Goal: Information Seeking & Learning: Learn about a topic

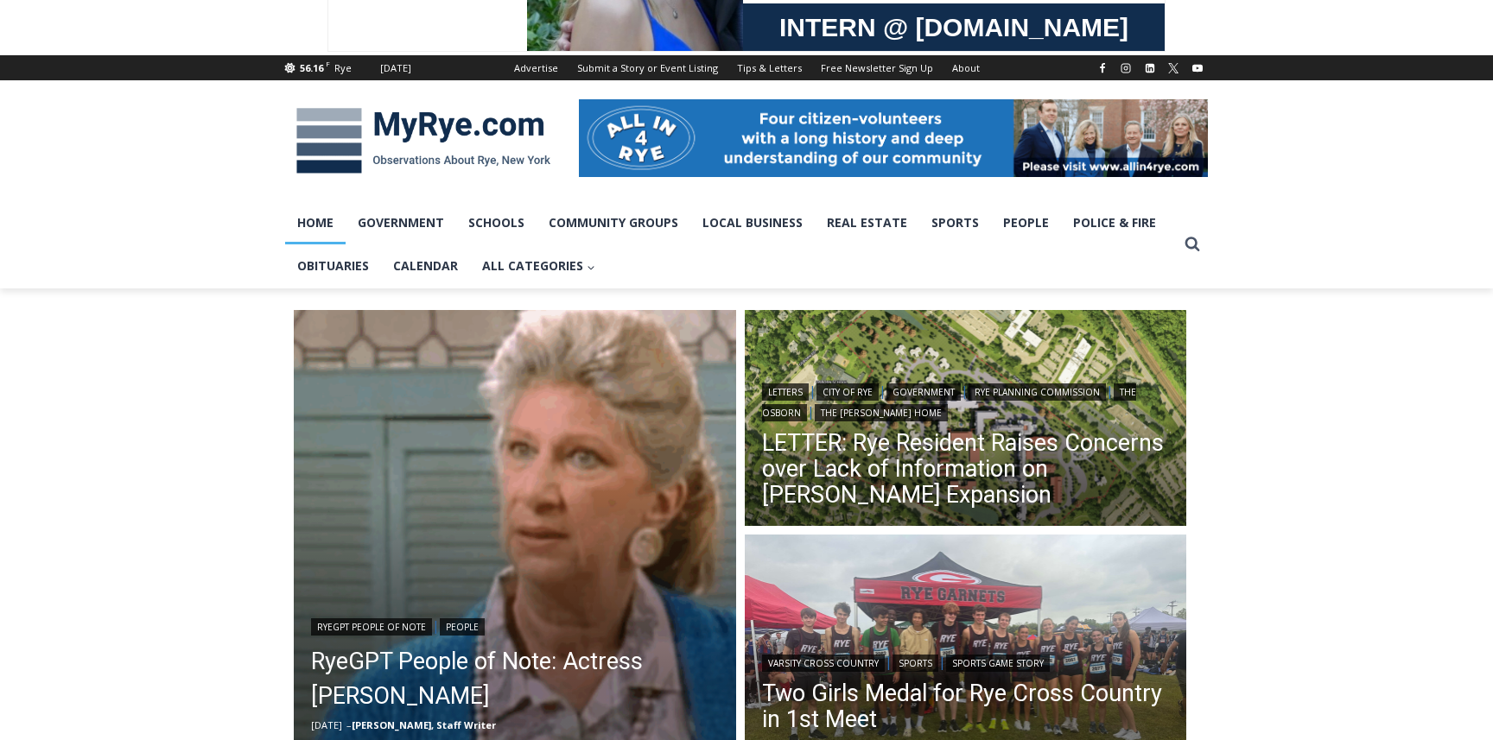
scroll to position [375, 0]
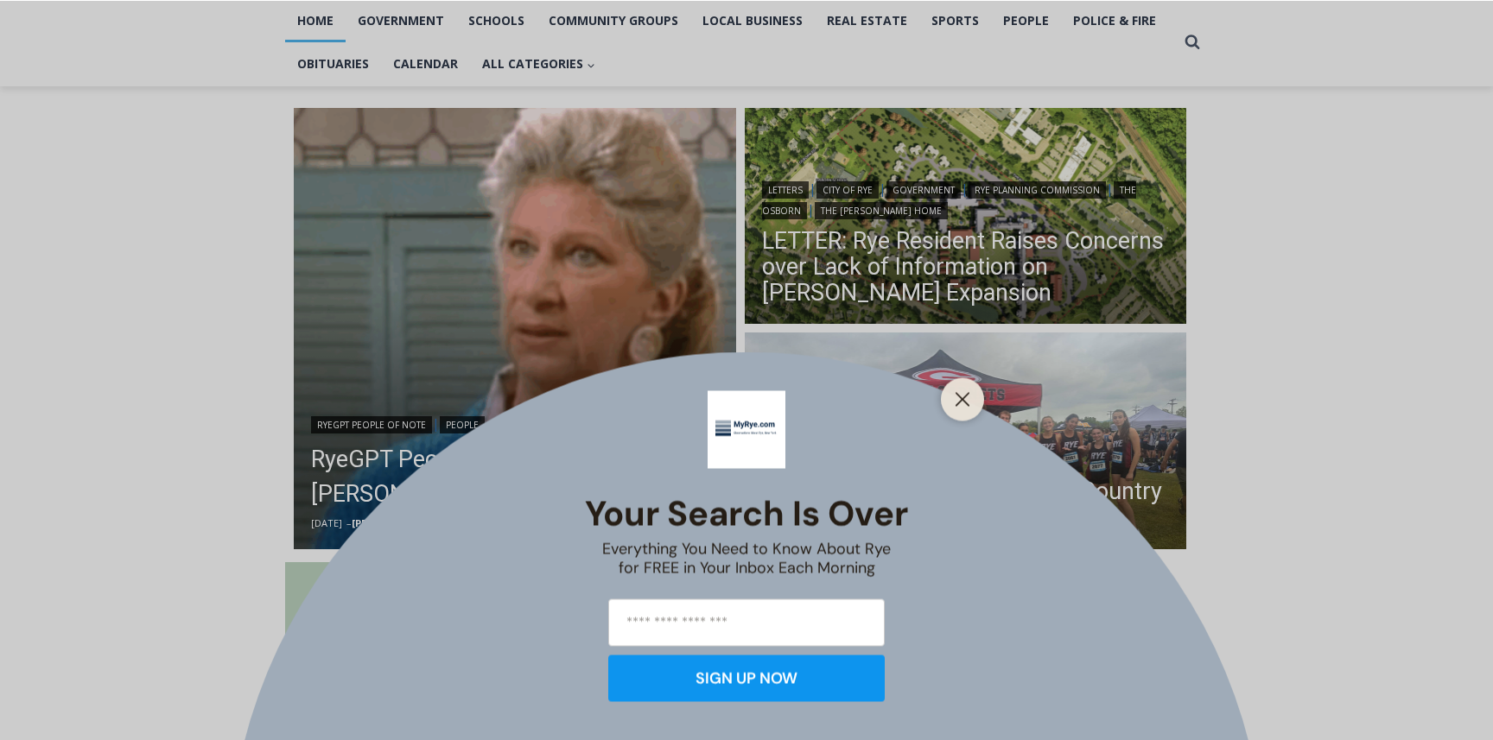
drag, startPoint x: 964, startPoint y: 409, endPoint x: 1056, endPoint y: 431, distance: 95.1
click at [964, 409] on button "Close" at bounding box center [962, 399] width 24 height 24
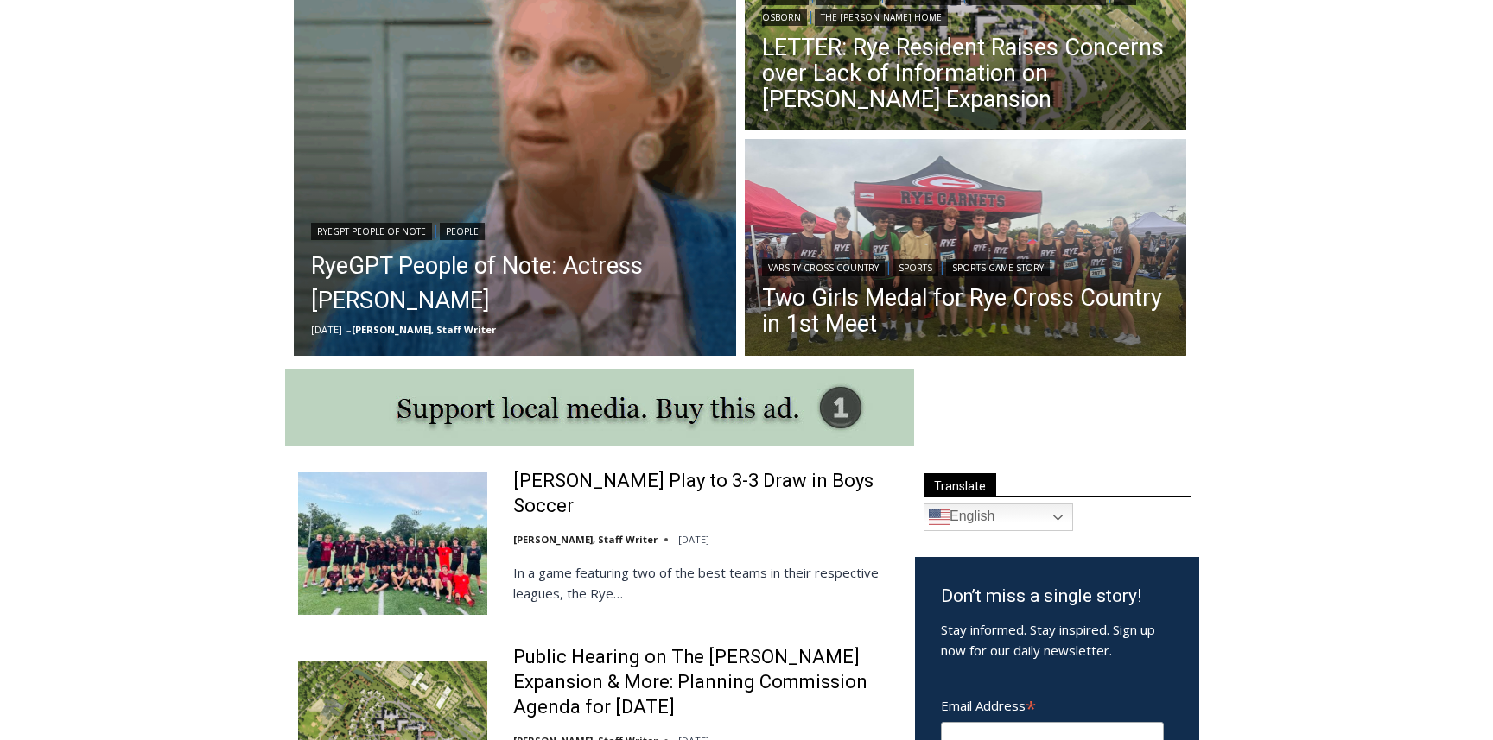
scroll to position [0, 0]
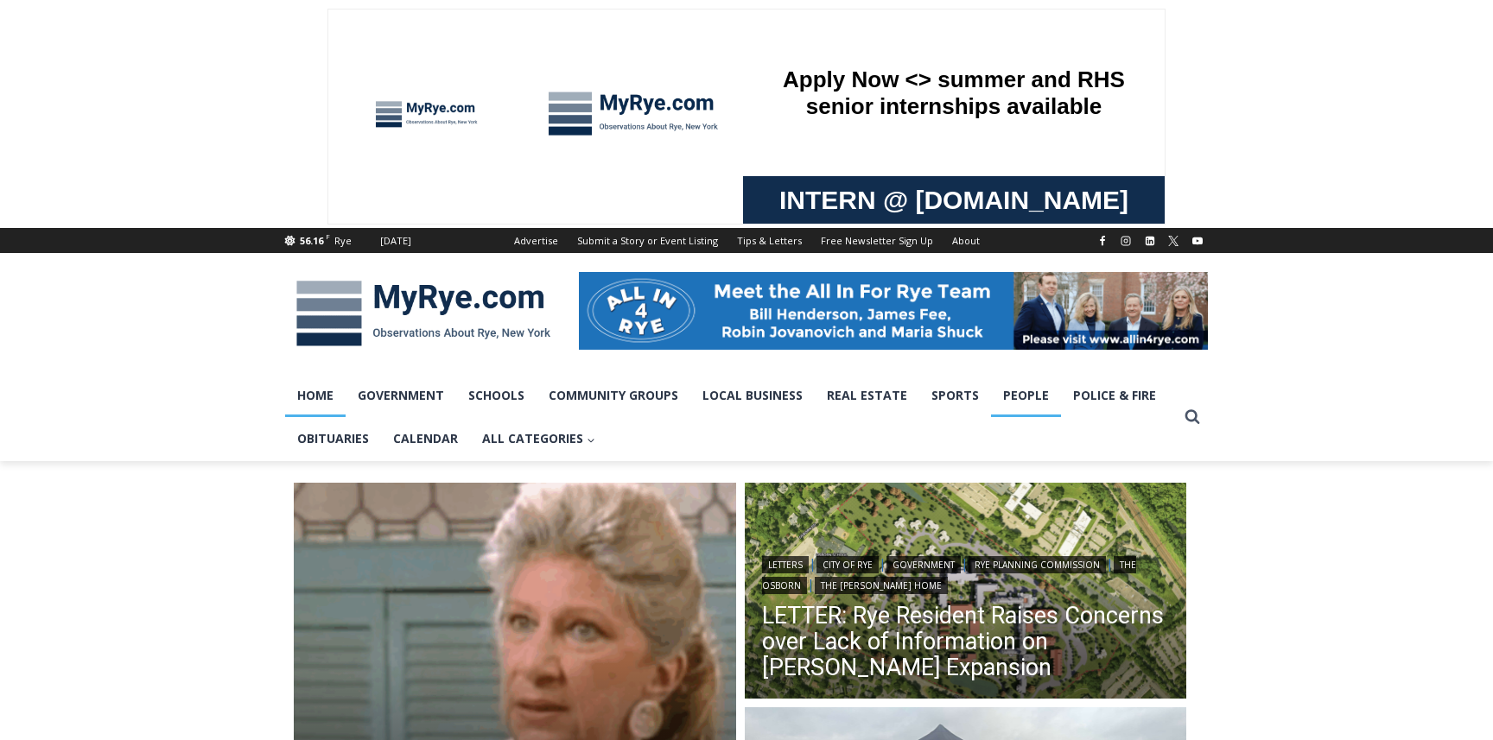
click at [1042, 397] on link "People" at bounding box center [1026, 395] width 70 height 43
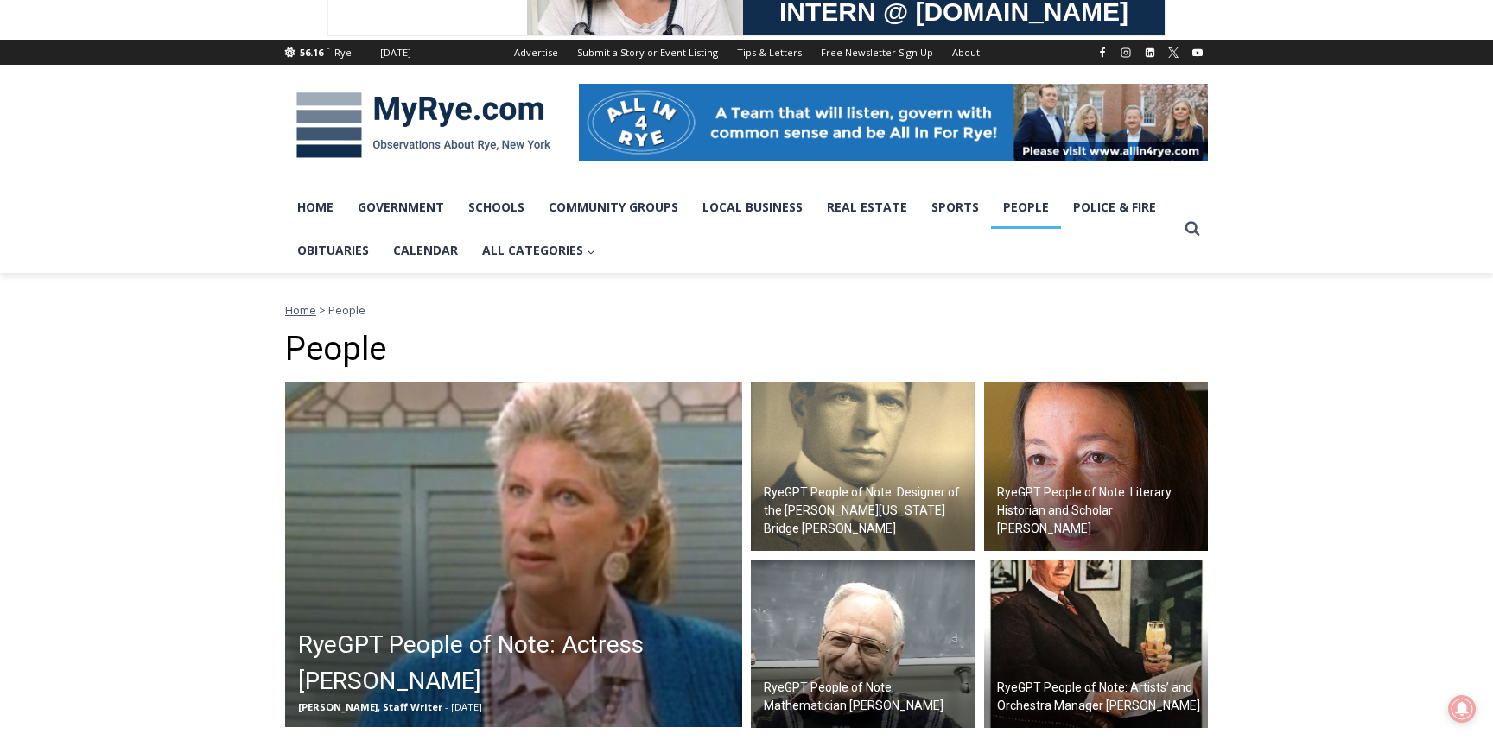
scroll to position [106, 0]
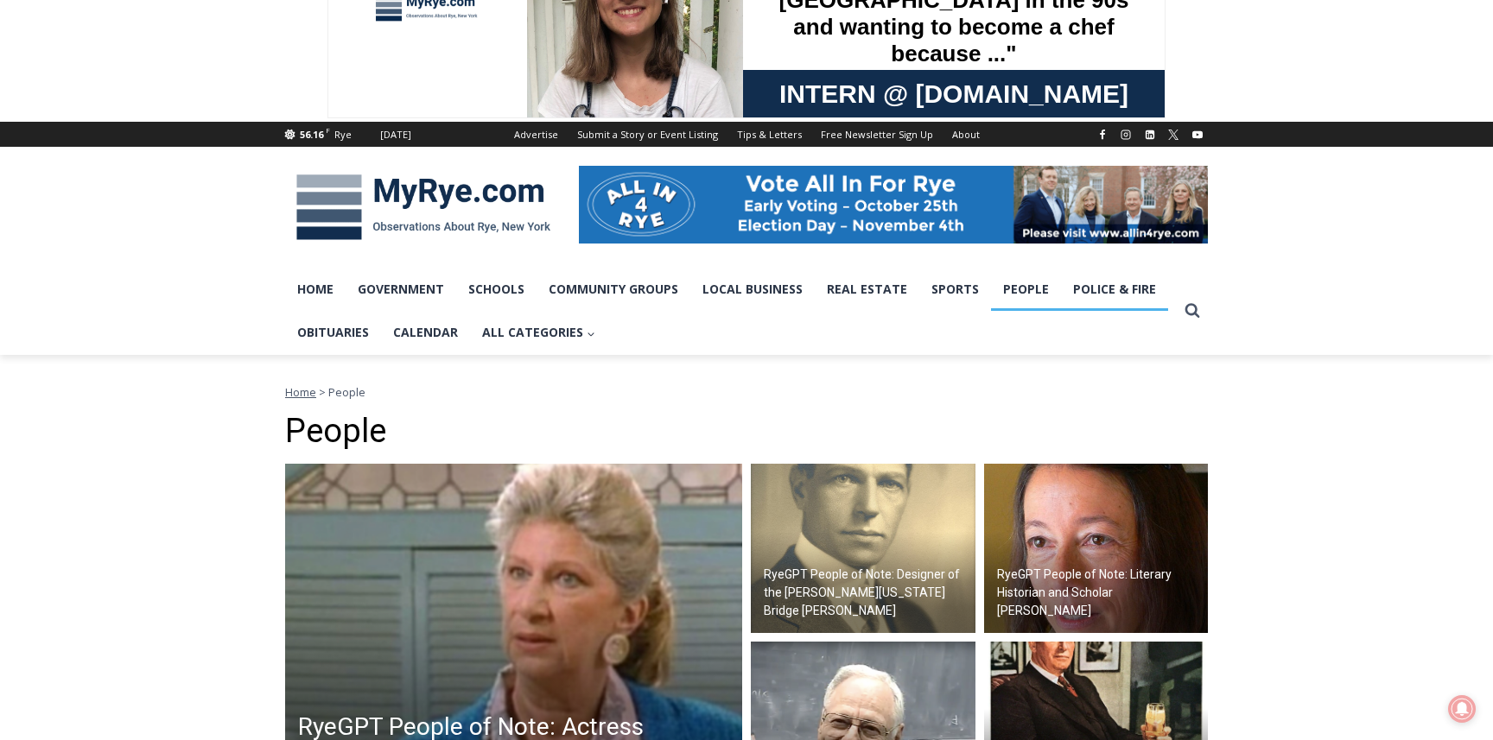
click at [1122, 272] on link "Police & Fire" at bounding box center [1114, 289] width 107 height 43
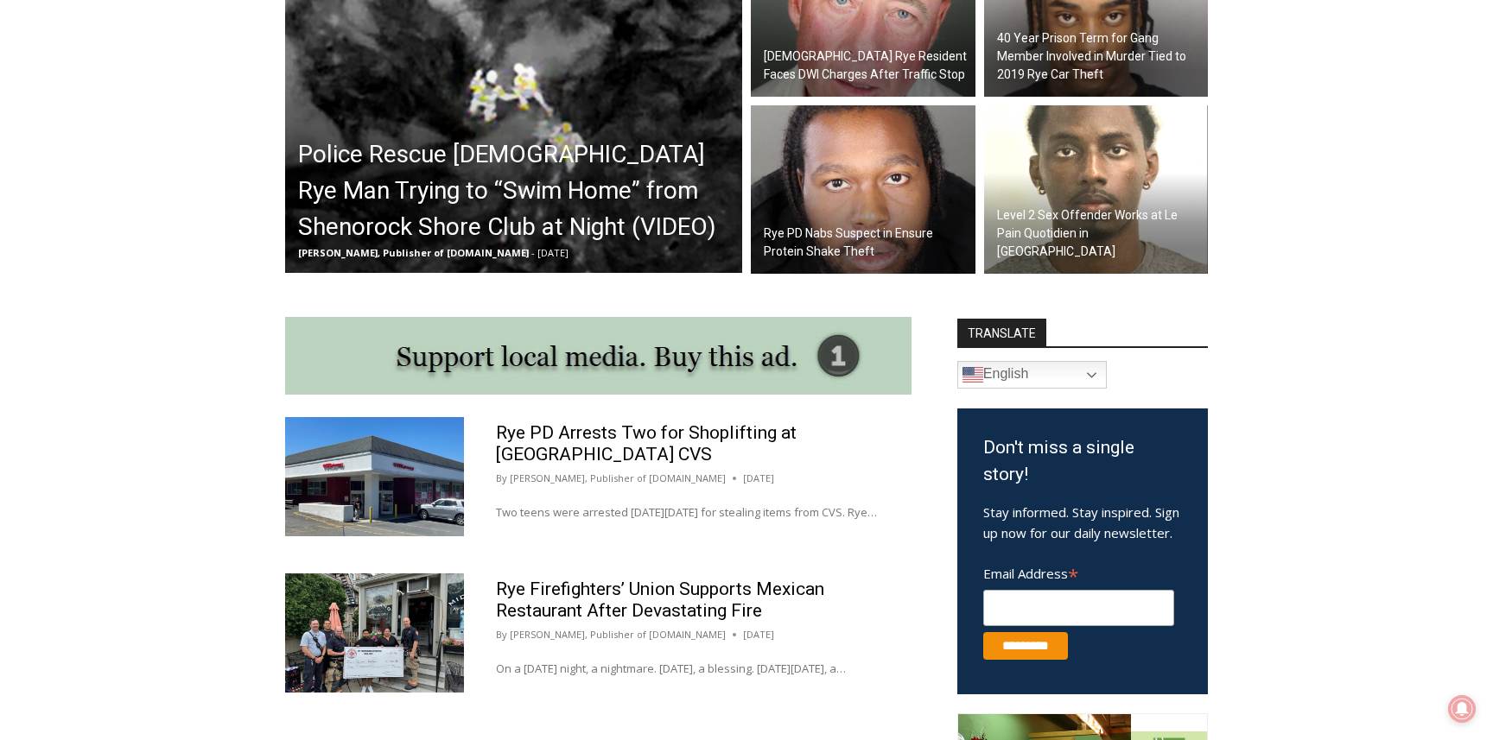
click at [559, 216] on h2 "Police Rescue [DEMOGRAPHIC_DATA] Rye Man Trying to “Swim Home” from Shenorock S…" at bounding box center [518, 190] width 440 height 109
